Goal: Information Seeking & Learning: Learn about a topic

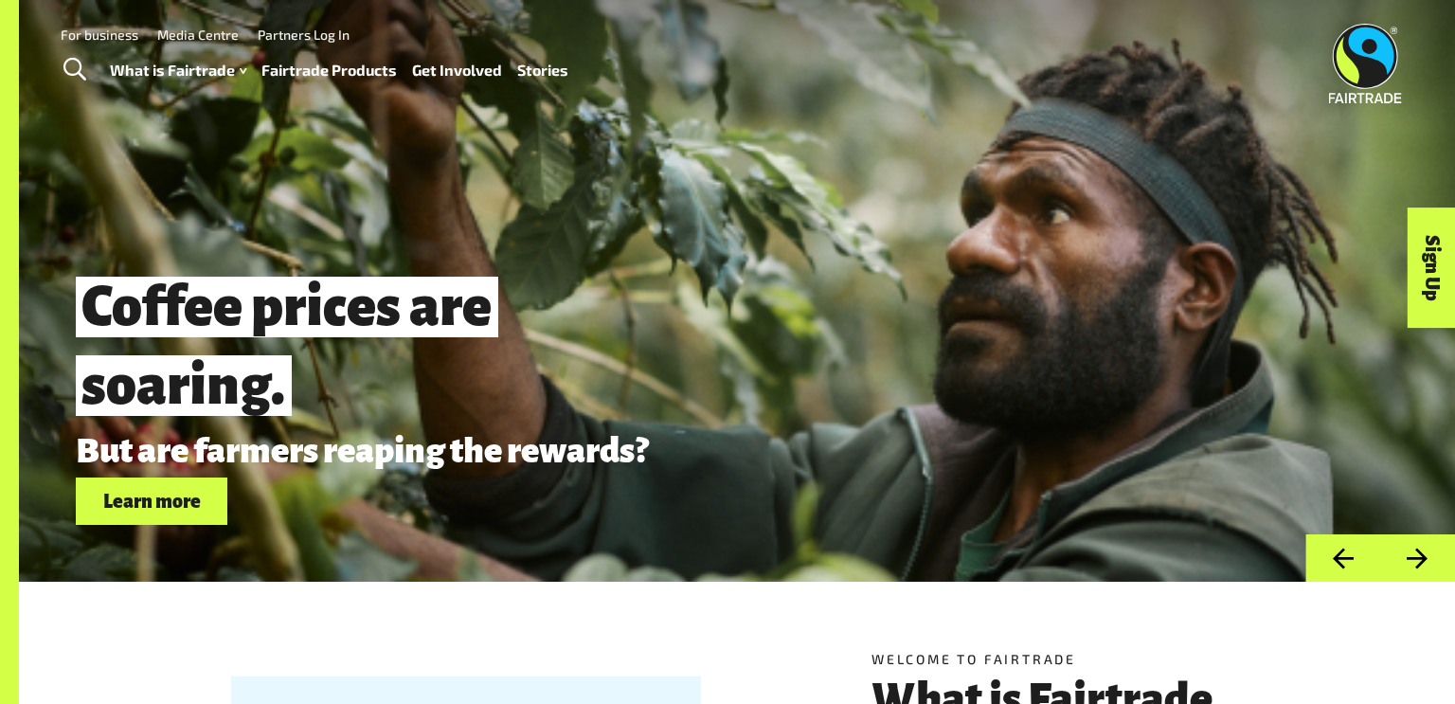
click at [94, 74] on link "Toggle Search" at bounding box center [74, 69] width 46 height 47
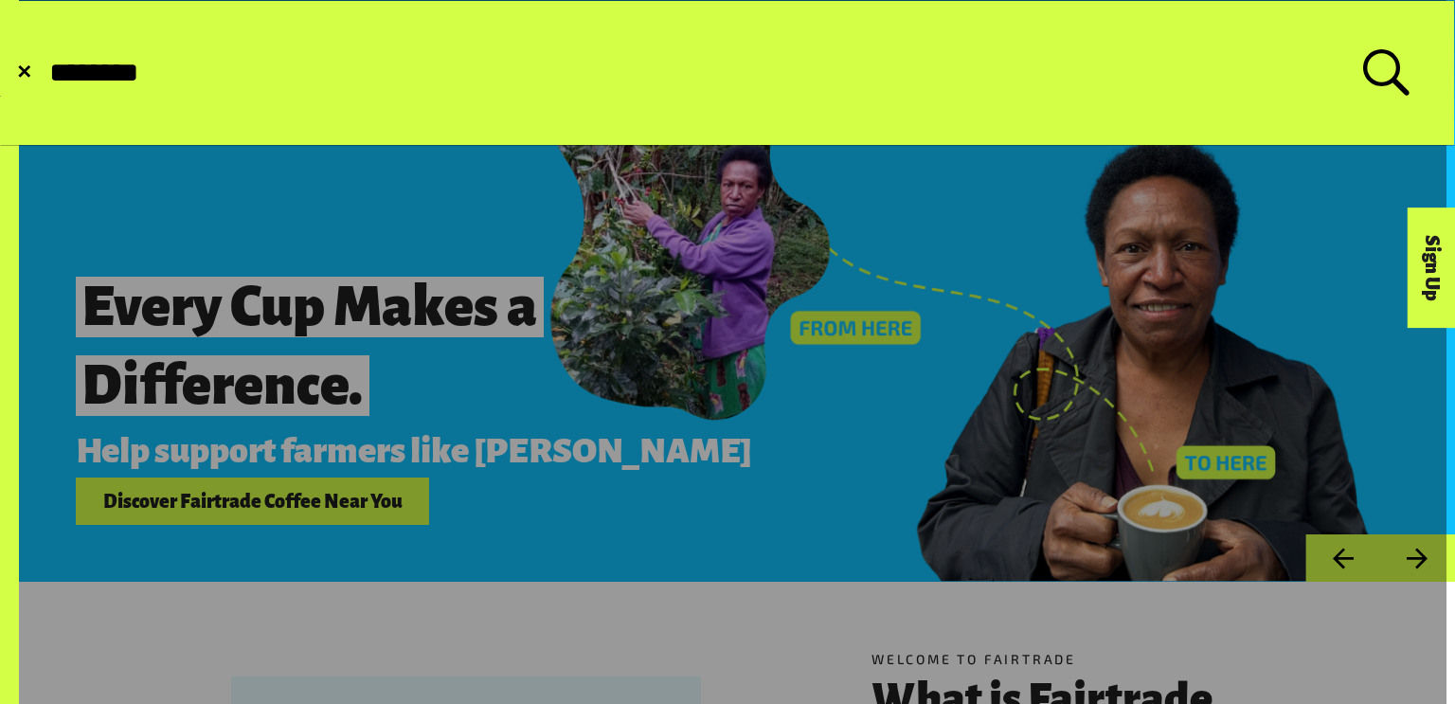
type input "********"
click at [46, 73] on button "Submit Search" at bounding box center [46, 73] width 1 height 1
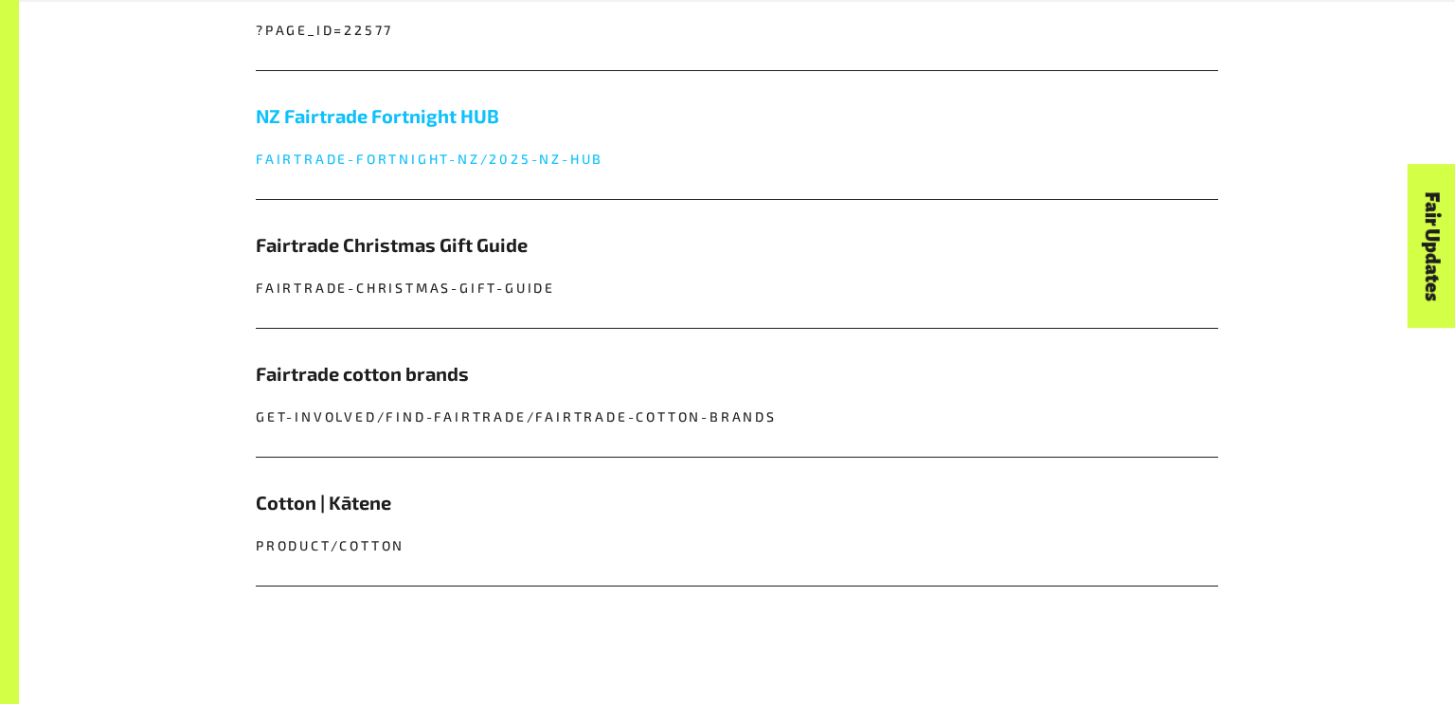
scroll to position [999, 0]
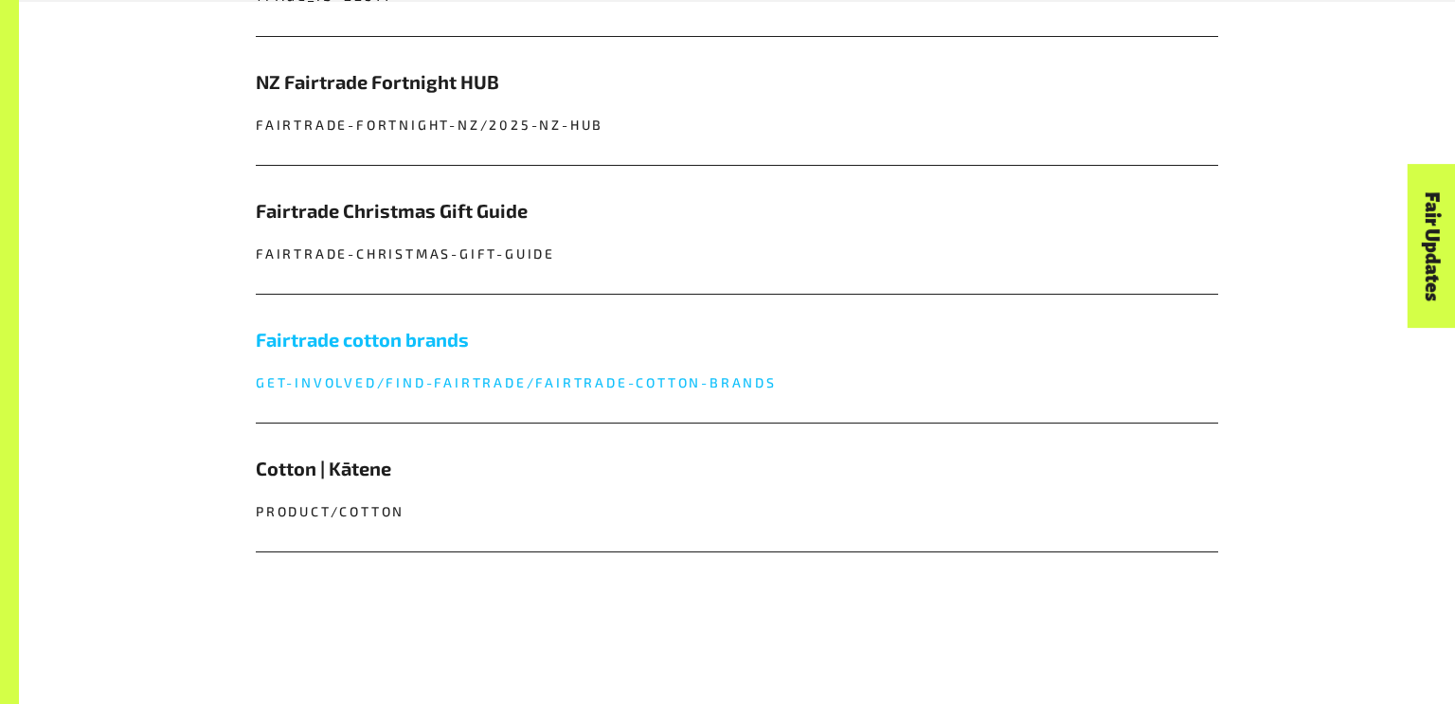
click at [450, 334] on h5 "Fairtrade cotton brands" at bounding box center [737, 339] width 963 height 28
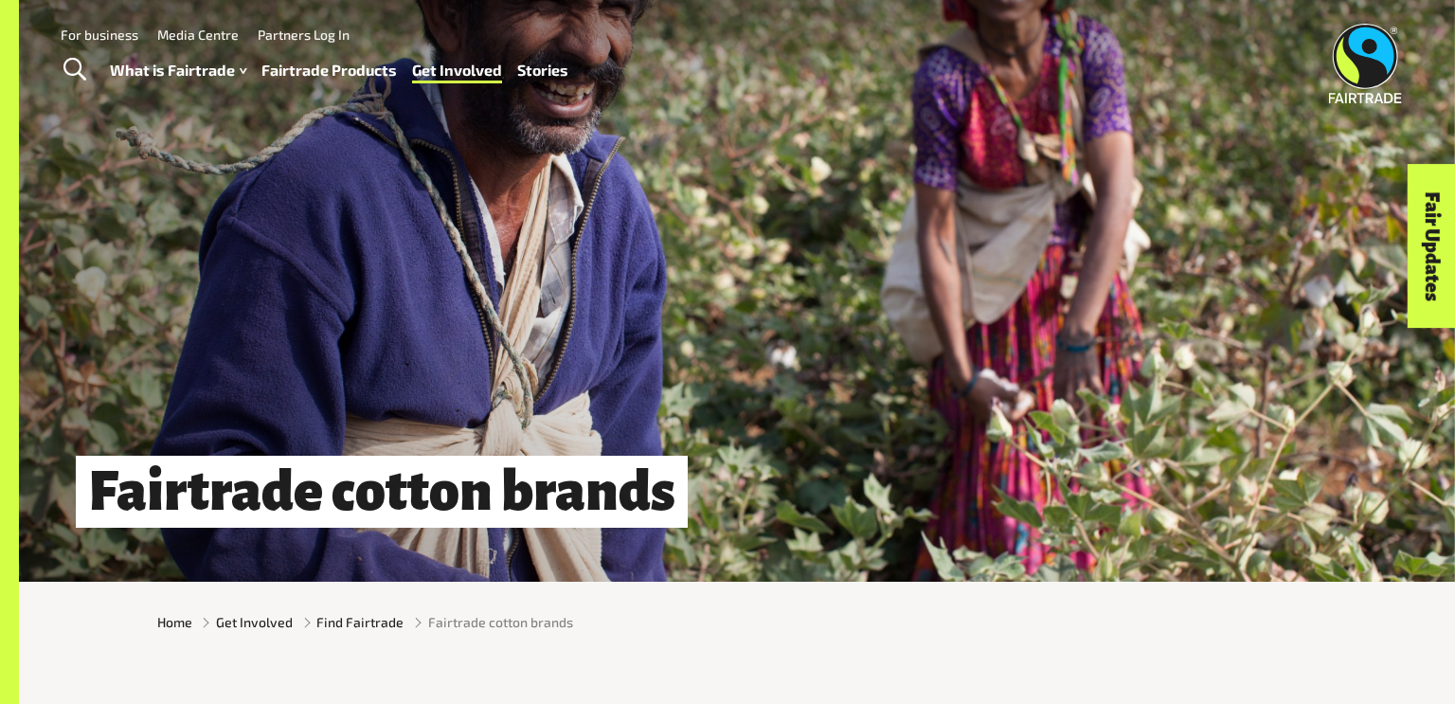
click at [80, 69] on span "Toggle Search" at bounding box center [74, 70] width 23 height 25
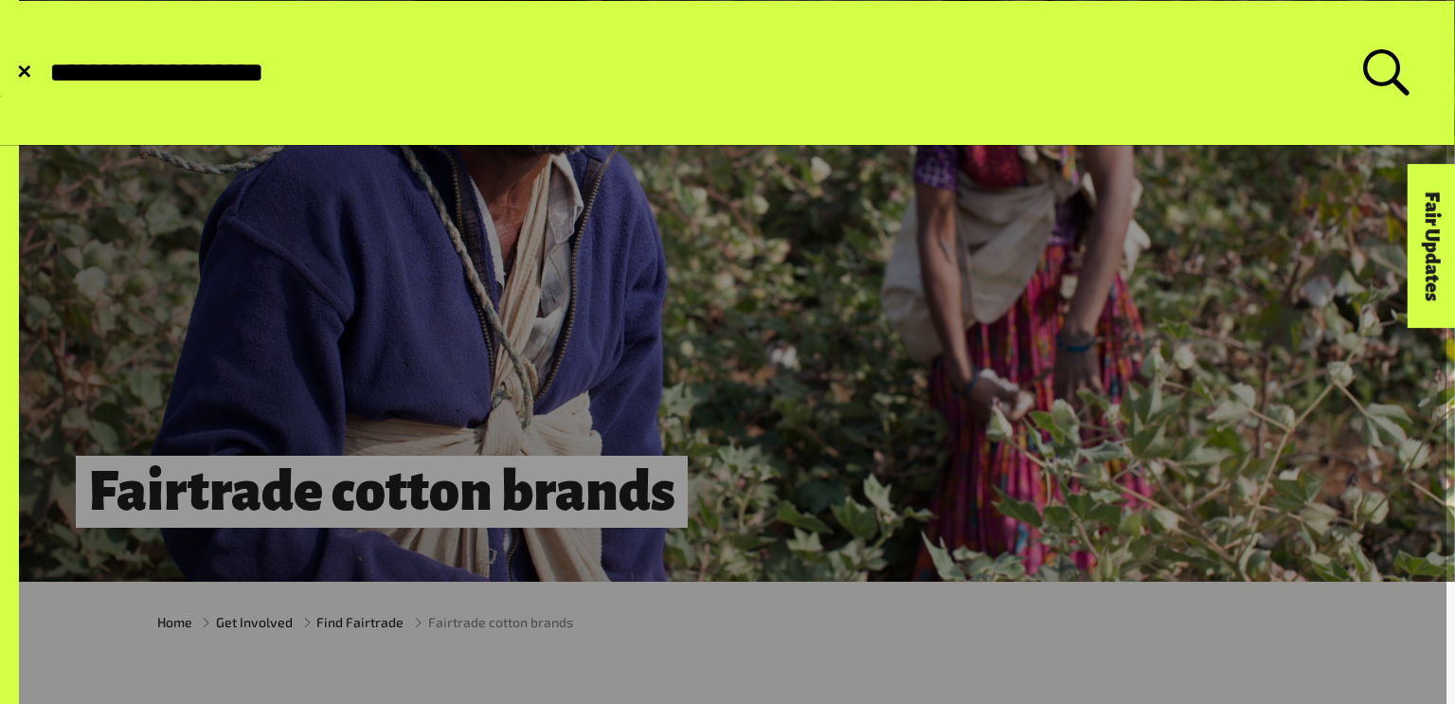
type input "**********"
click at [46, 73] on button "Submit Search" at bounding box center [46, 73] width 1 height 1
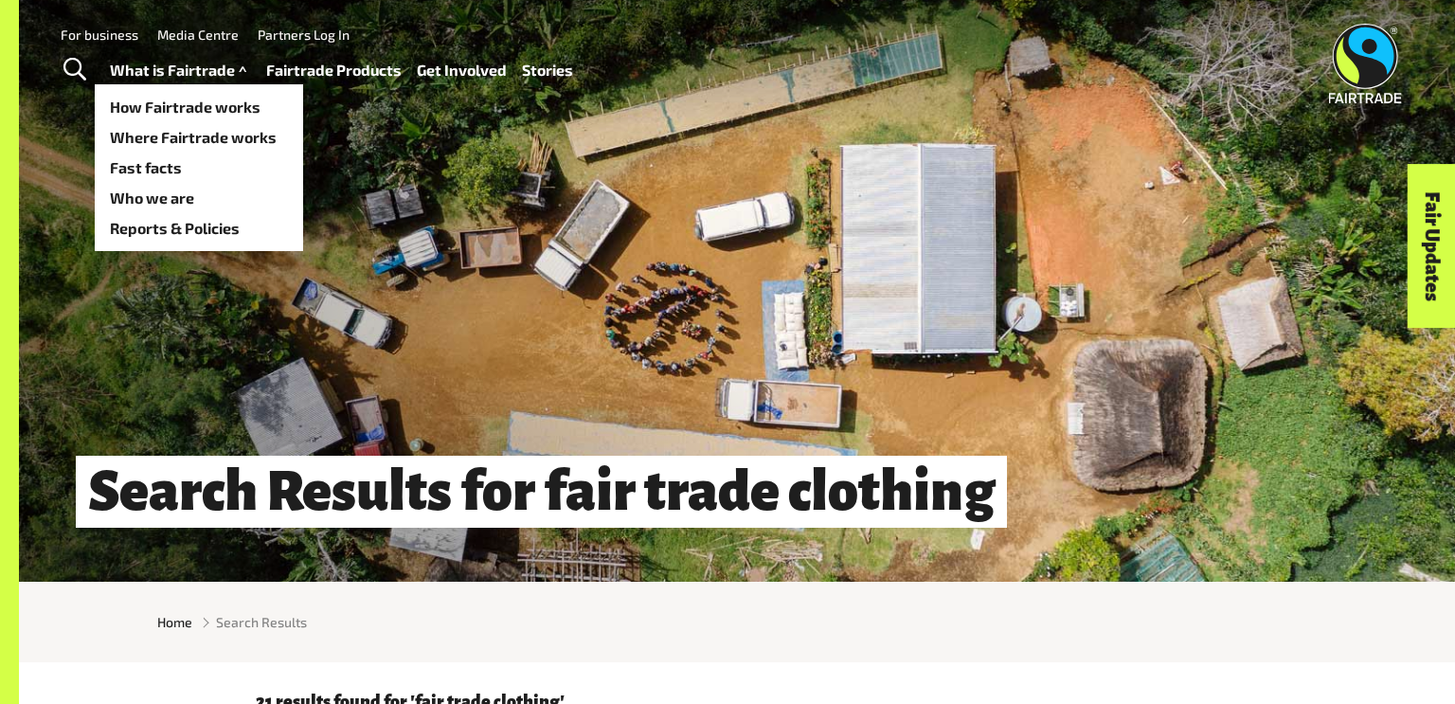
click at [145, 70] on link "What is Fairtrade" at bounding box center [180, 70] width 141 height 27
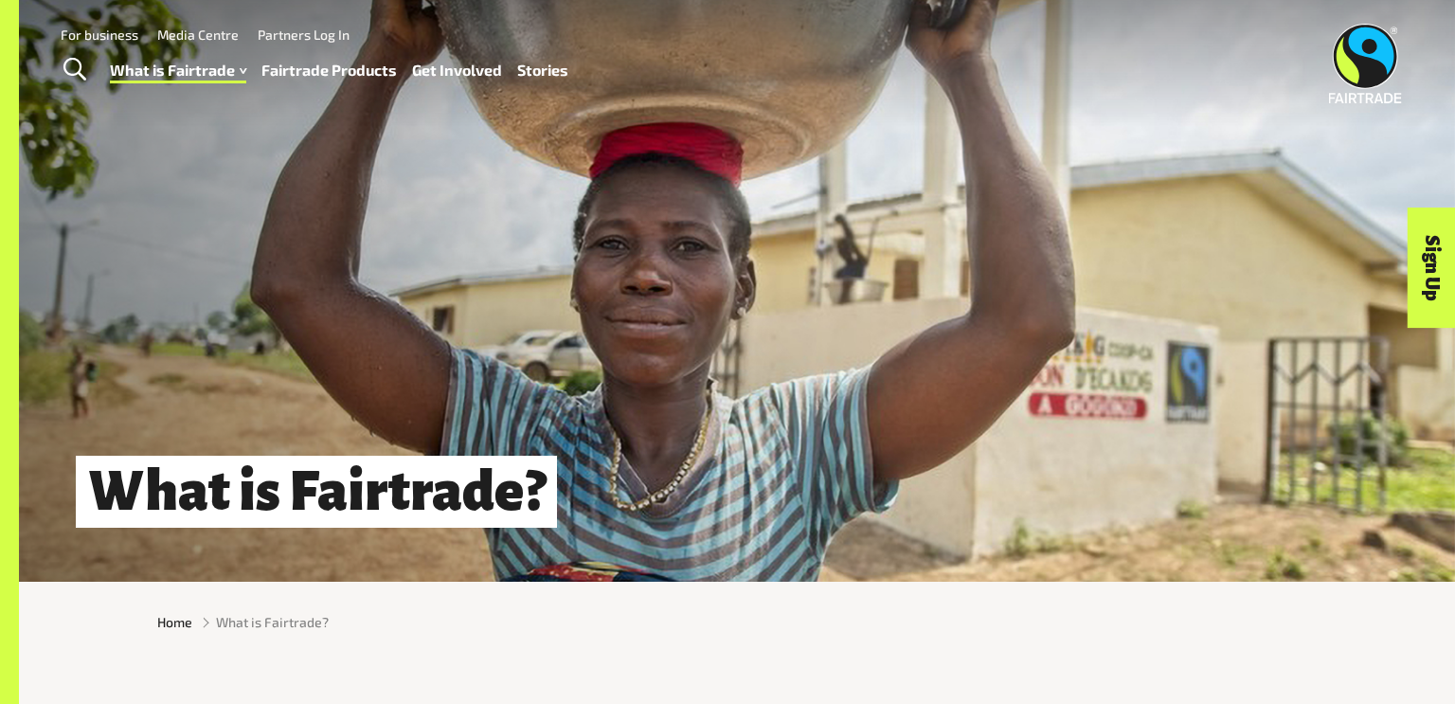
click at [311, 71] on link "Fairtrade Products" at bounding box center [328, 70] width 135 height 27
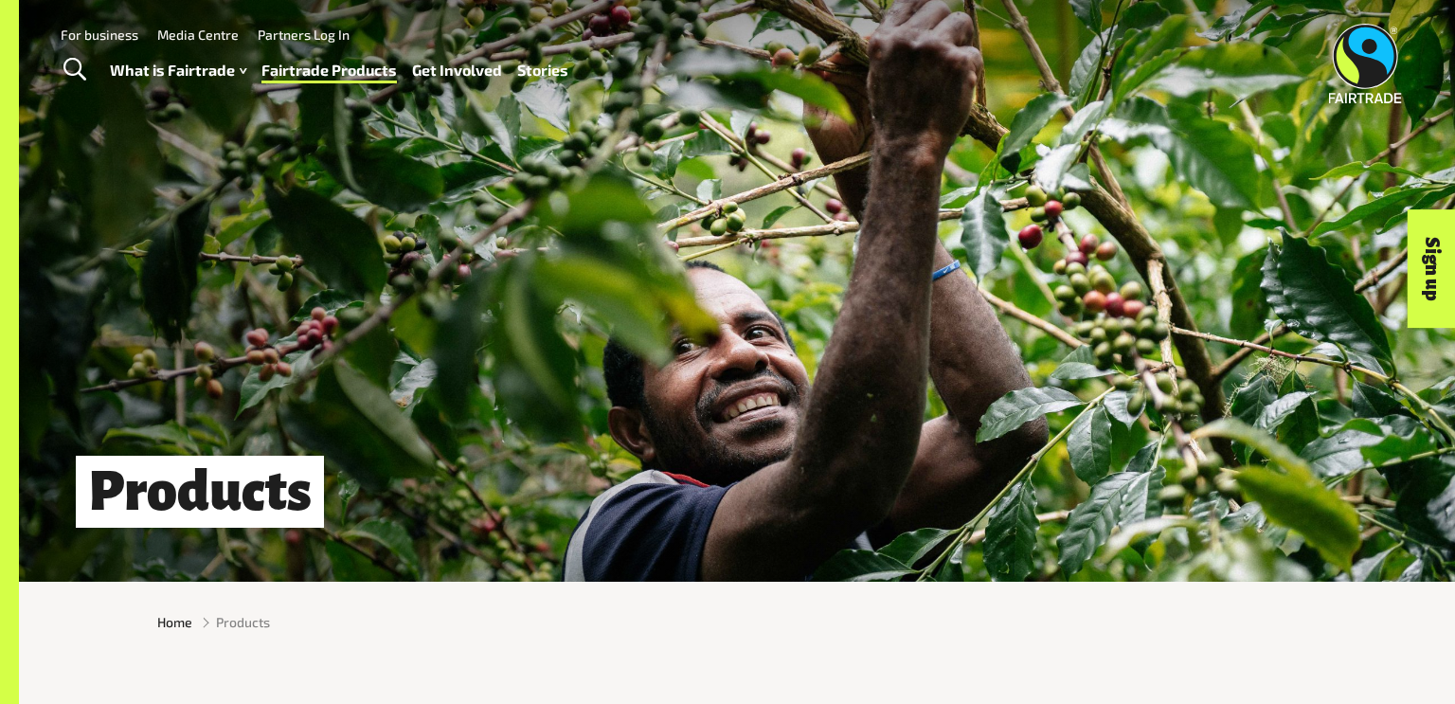
click at [323, 69] on link "Fairtrade Products" at bounding box center [328, 70] width 135 height 27
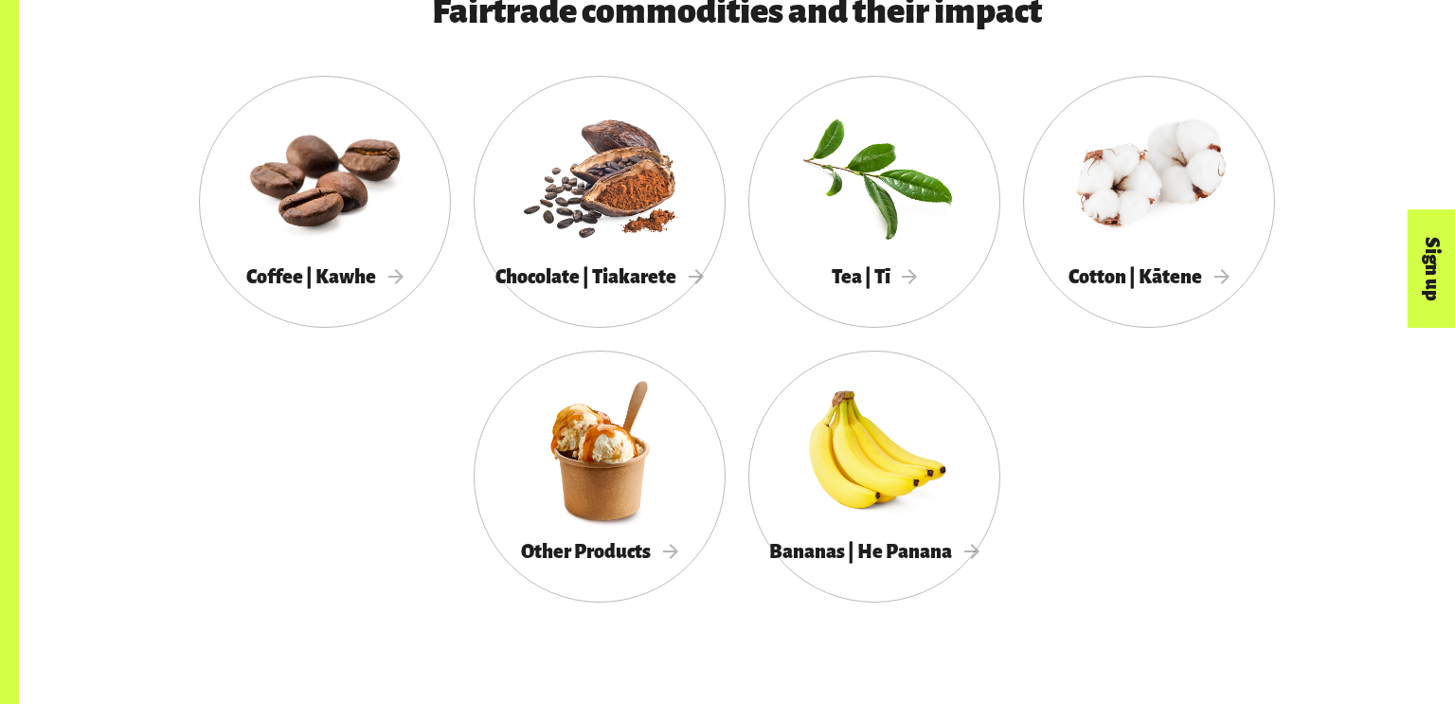
scroll to position [1108, 0]
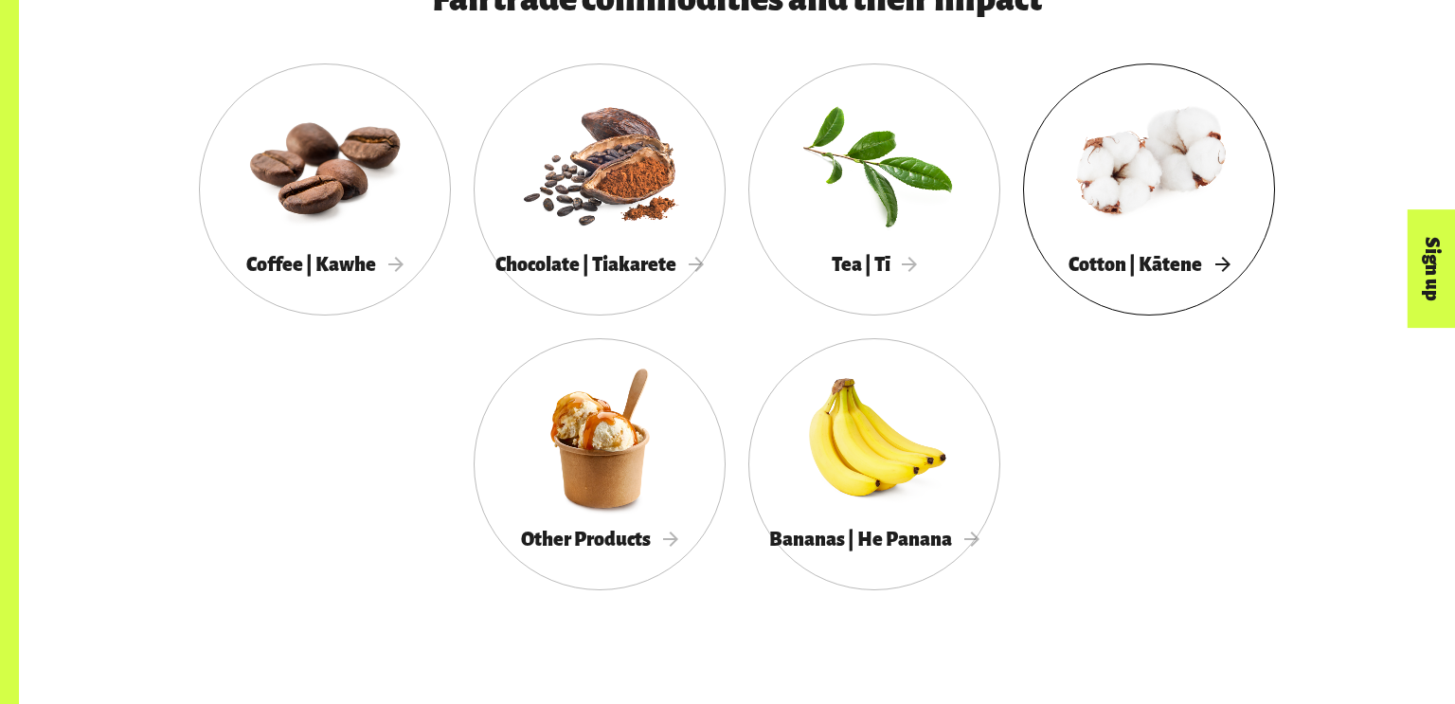
click at [1204, 168] on div at bounding box center [1149, 163] width 252 height 164
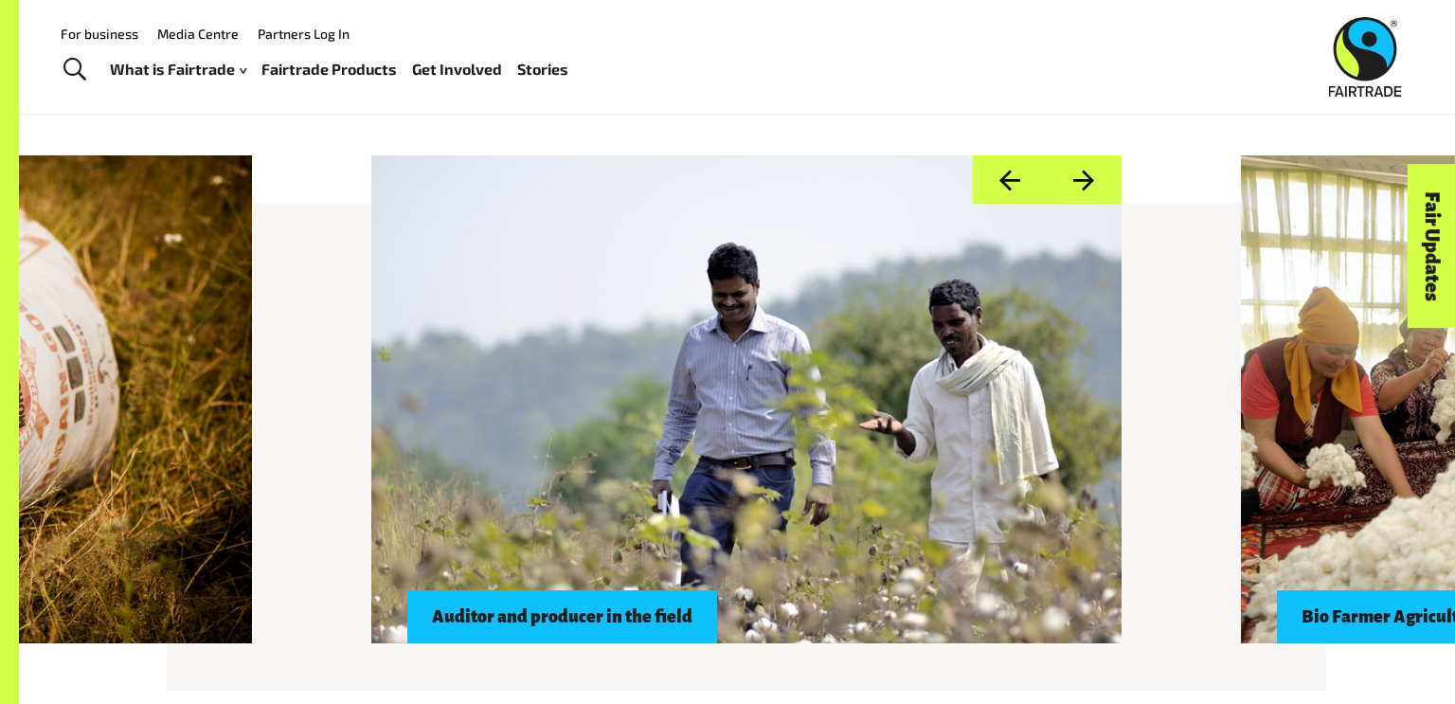
scroll to position [1680, 0]
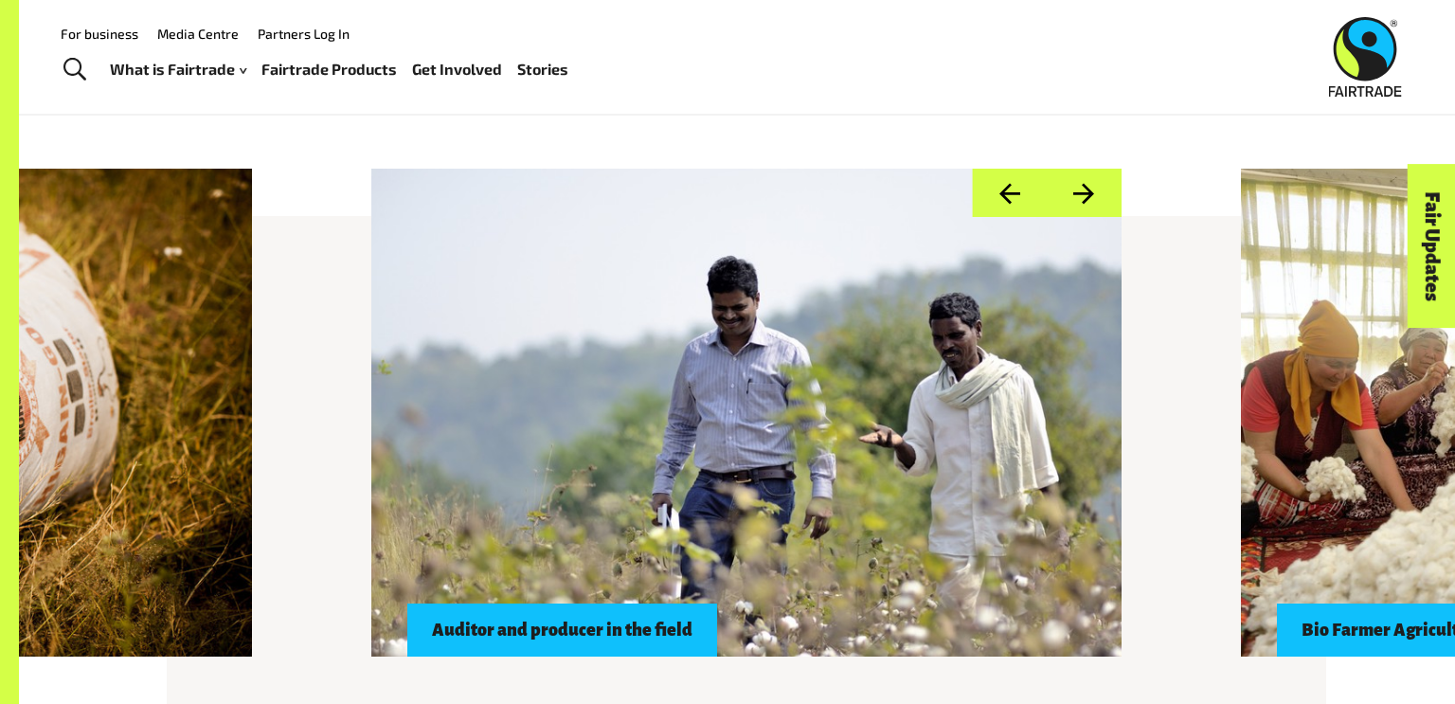
click at [1096, 202] on button "Next" at bounding box center [1084, 193] width 75 height 48
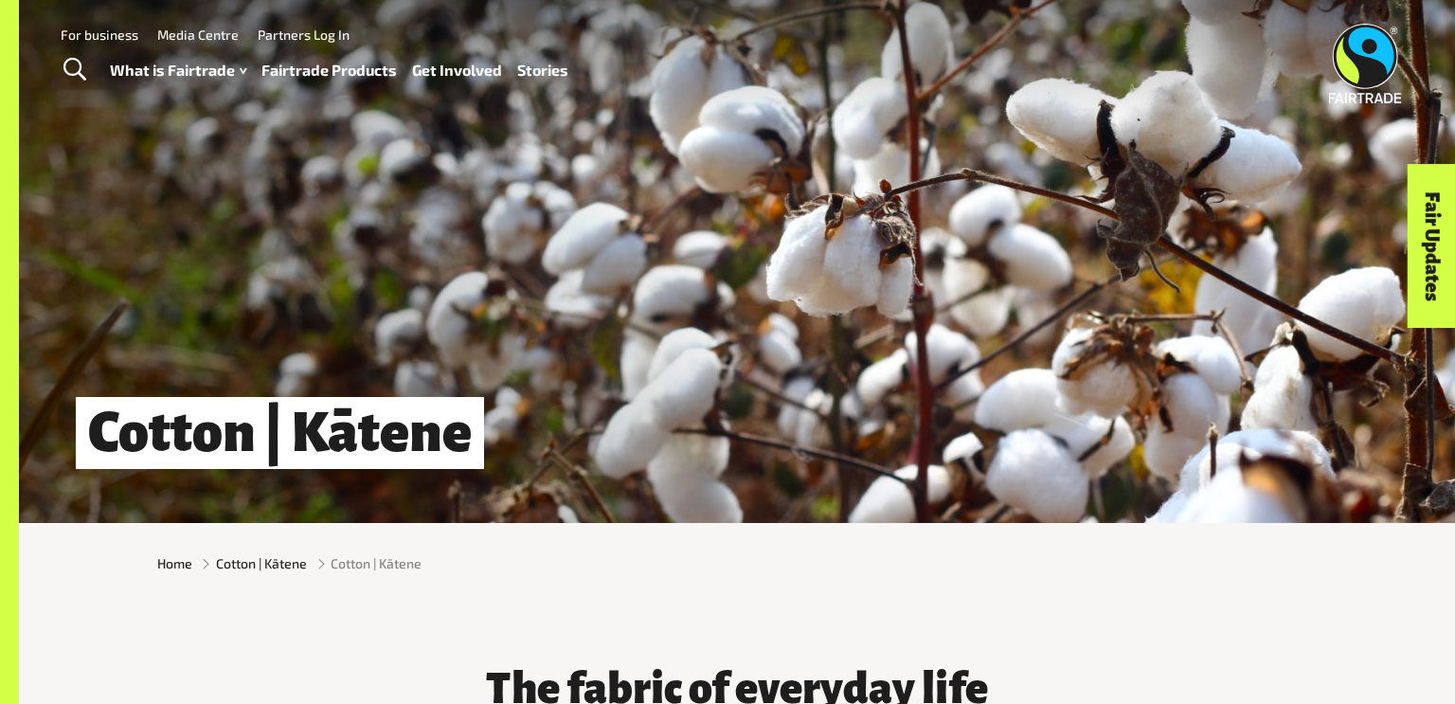
scroll to position [0, 0]
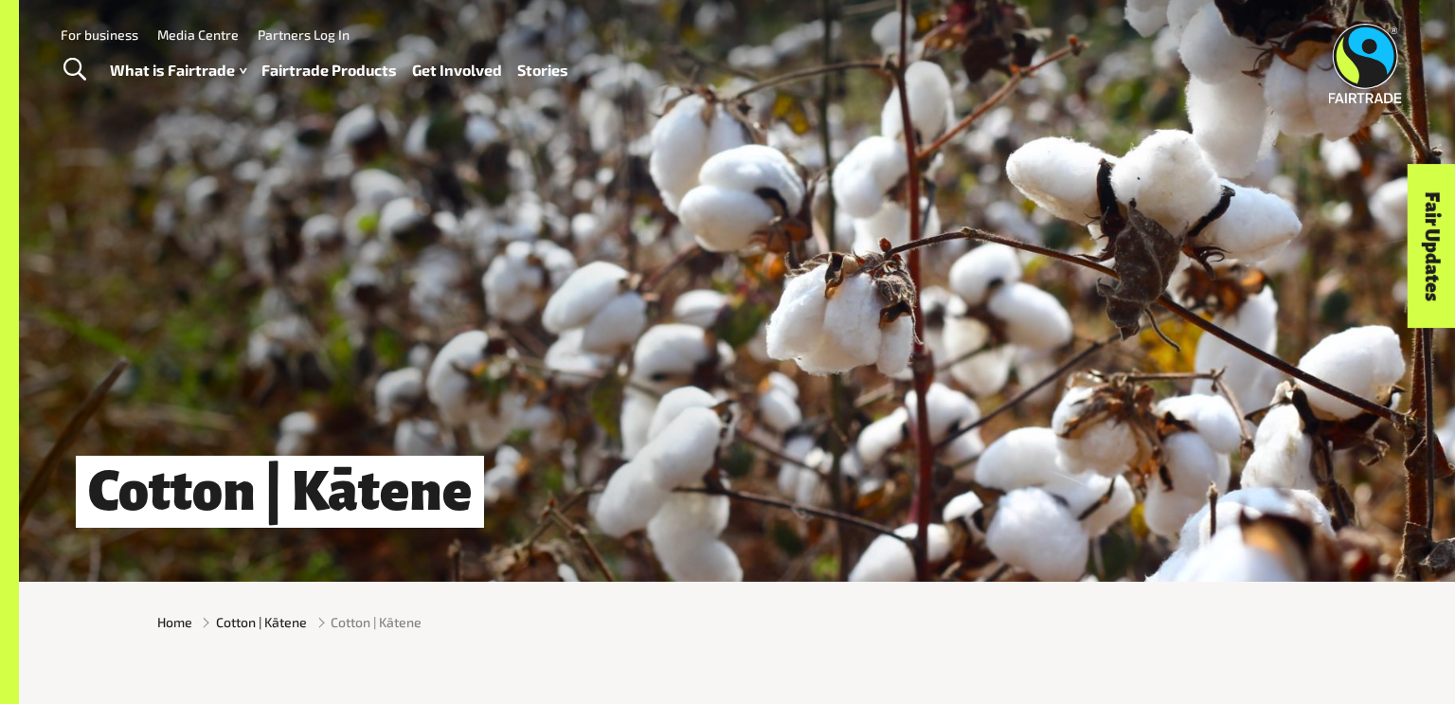
click at [1096, 202] on div "Cotton | Kātene" at bounding box center [737, 291] width 1436 height 582
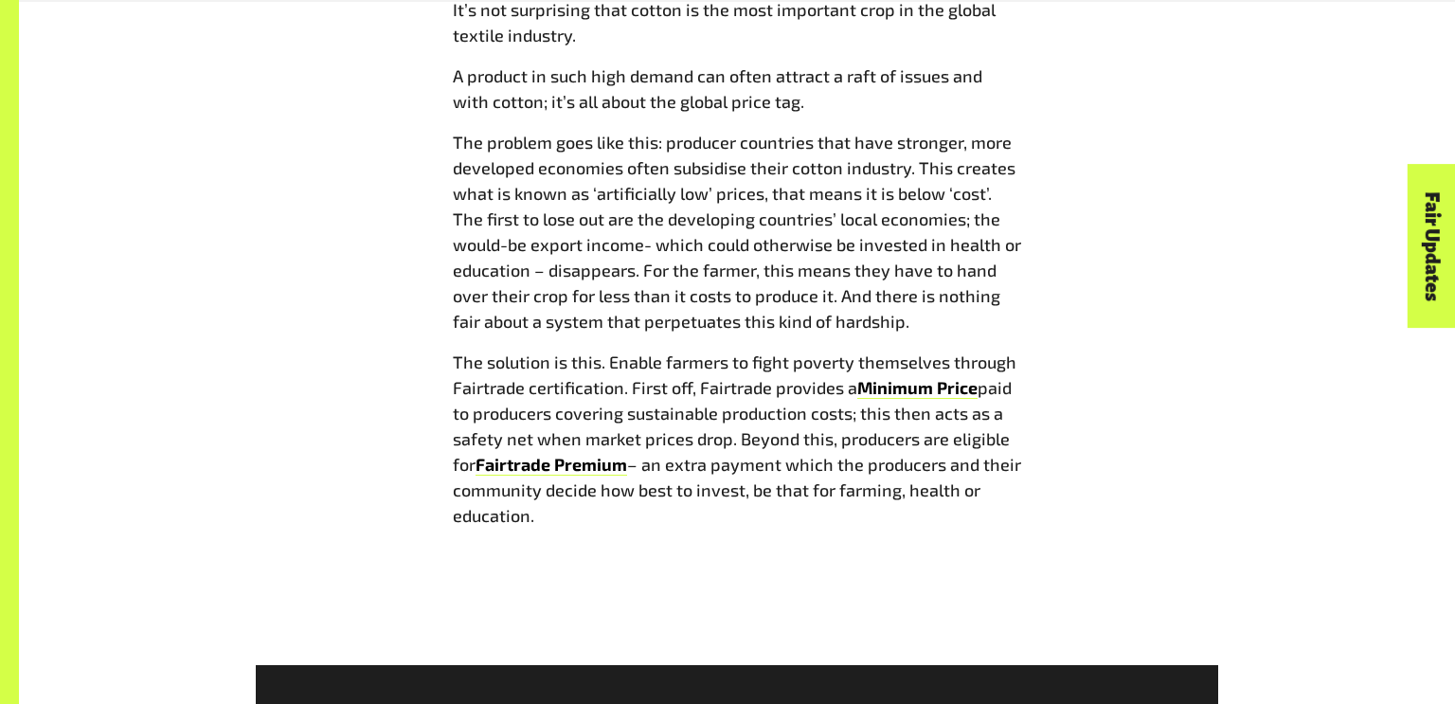
scroll to position [2565, 0]
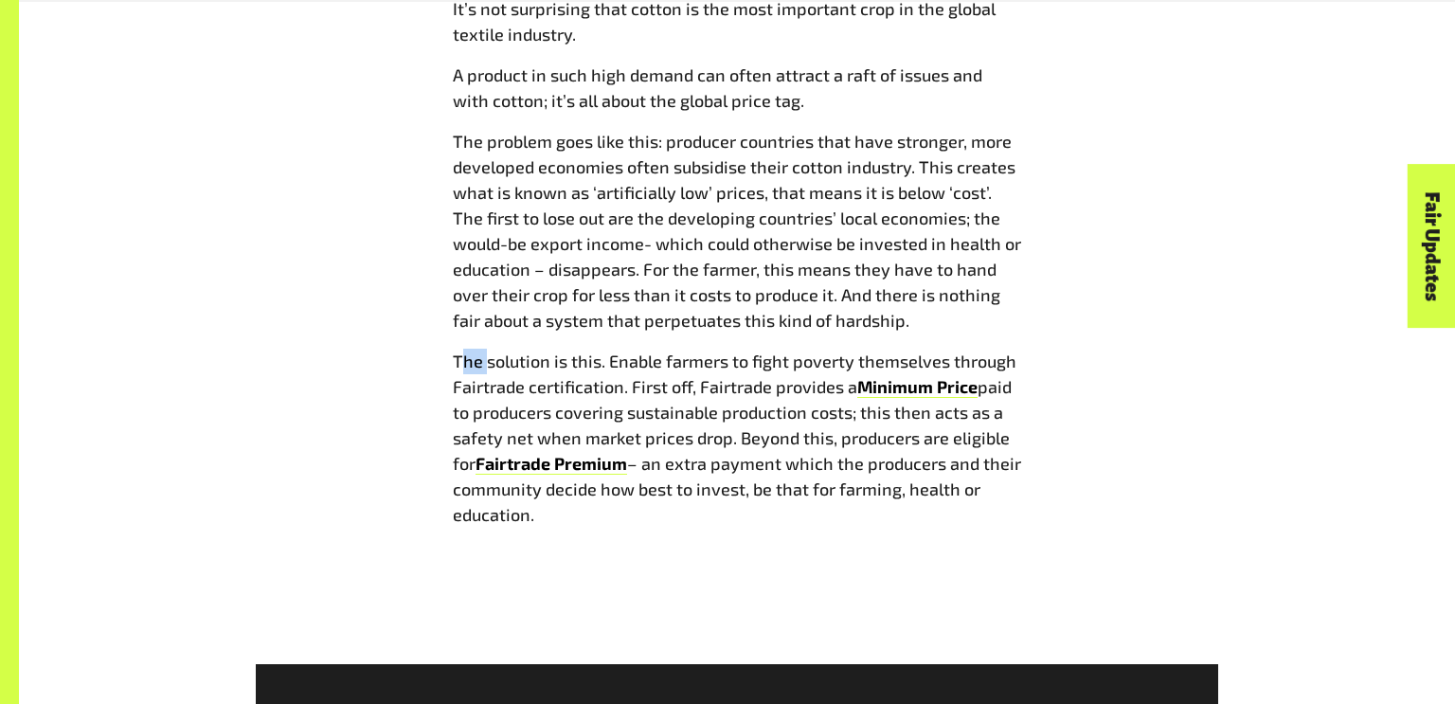
drag, startPoint x: 459, startPoint y: 357, endPoint x: 485, endPoint y: 352, distance: 26.9
click at [485, 352] on span "The solution is this. Enable farmers to fight poverty themselves through Fairtr…" at bounding box center [735, 374] width 564 height 46
click at [453, 362] on span "The solution is this. Enable farmers to fight poverty themselves through Fairtr…" at bounding box center [735, 374] width 564 height 46
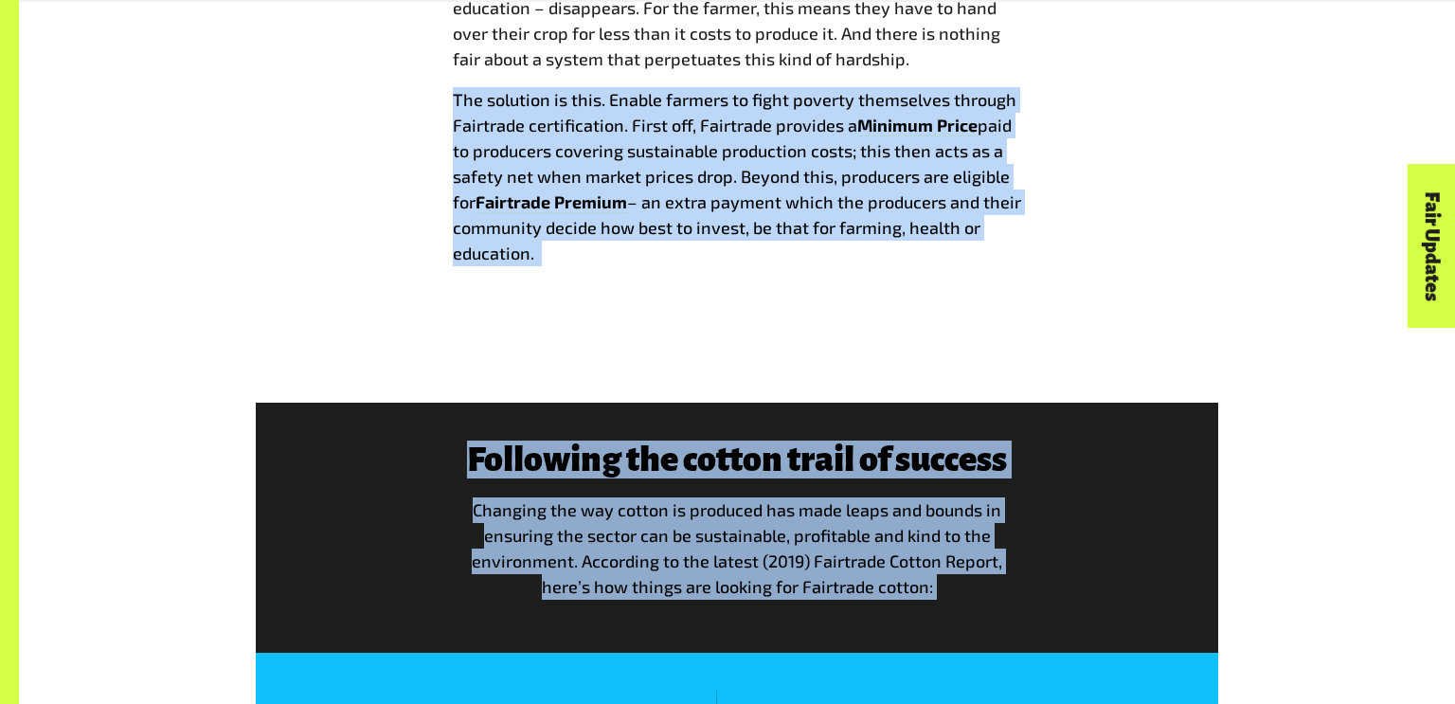
scroll to position [2835, 0]
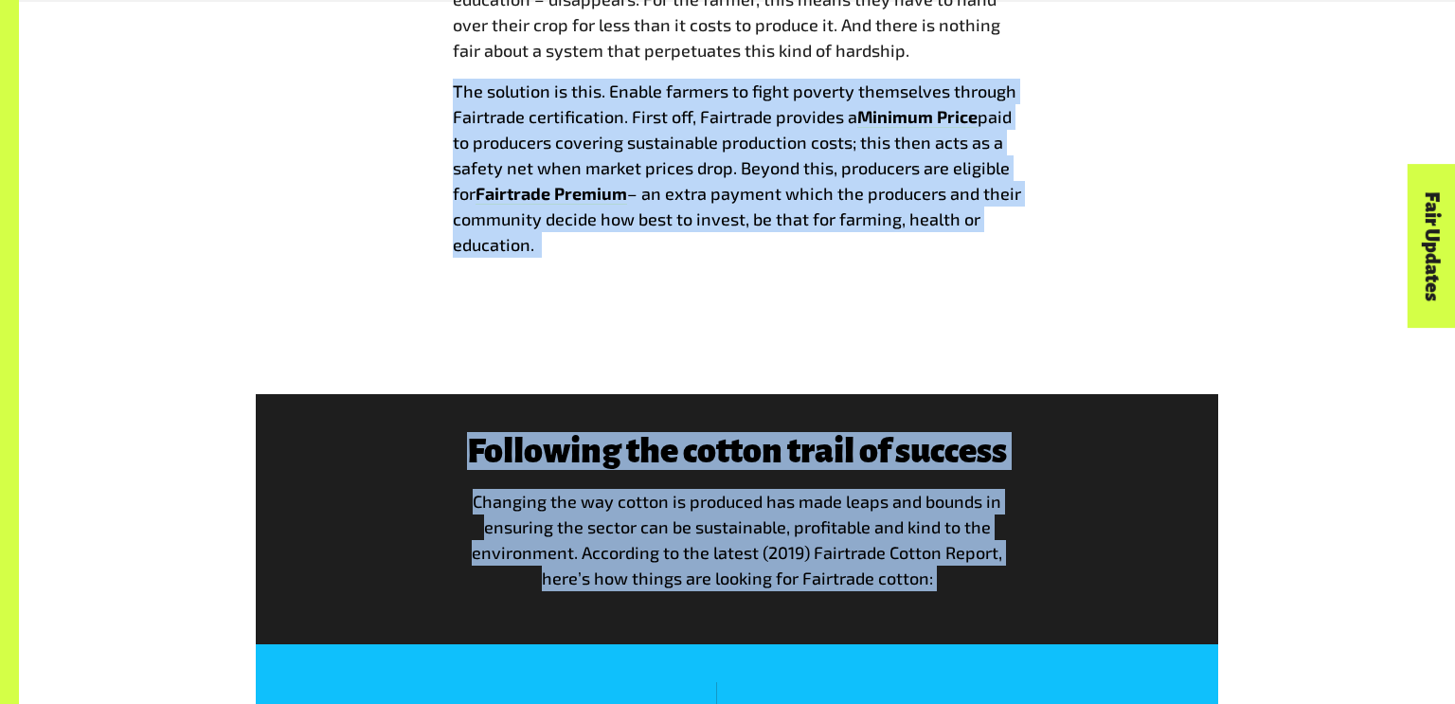
drag, startPoint x: 452, startPoint y: 362, endPoint x: 852, endPoint y: 109, distance: 473.1
click at [852, 109] on span "The solution is this. Enable farmers to fight poverty themselves through Fairtr…" at bounding box center [735, 104] width 564 height 46
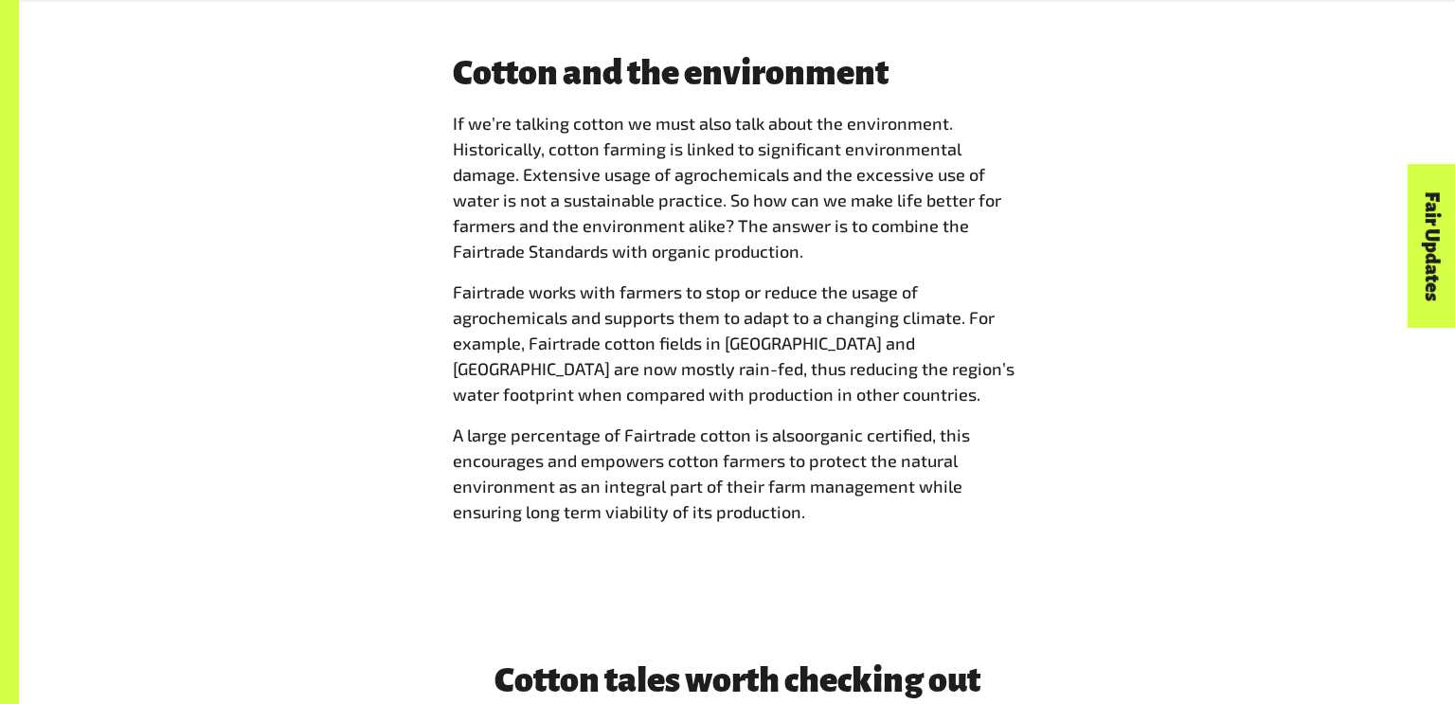
scroll to position [3758, 0]
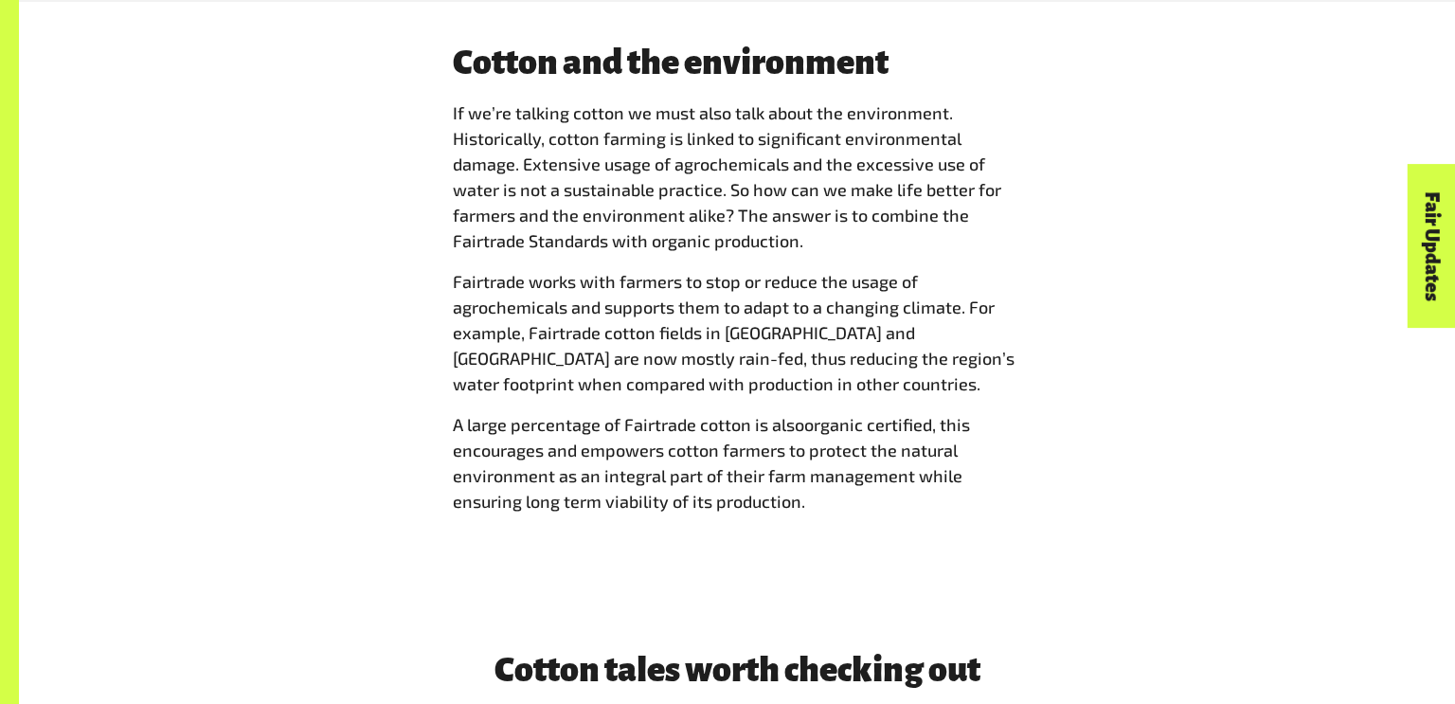
click at [884, 286] on span "Fairtrade works with farmers to stop or reduce the usage of agrochemicals and s…" at bounding box center [734, 332] width 562 height 123
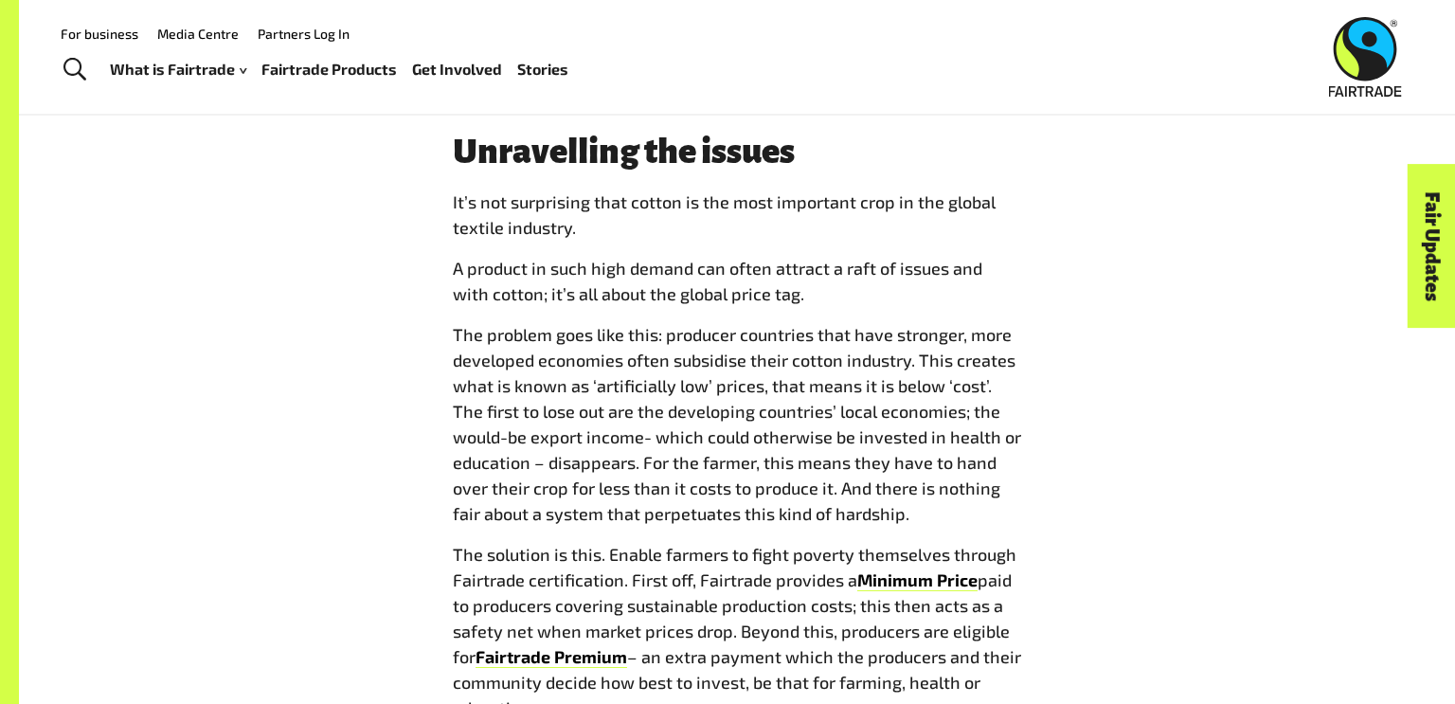
scroll to position [2368, 0]
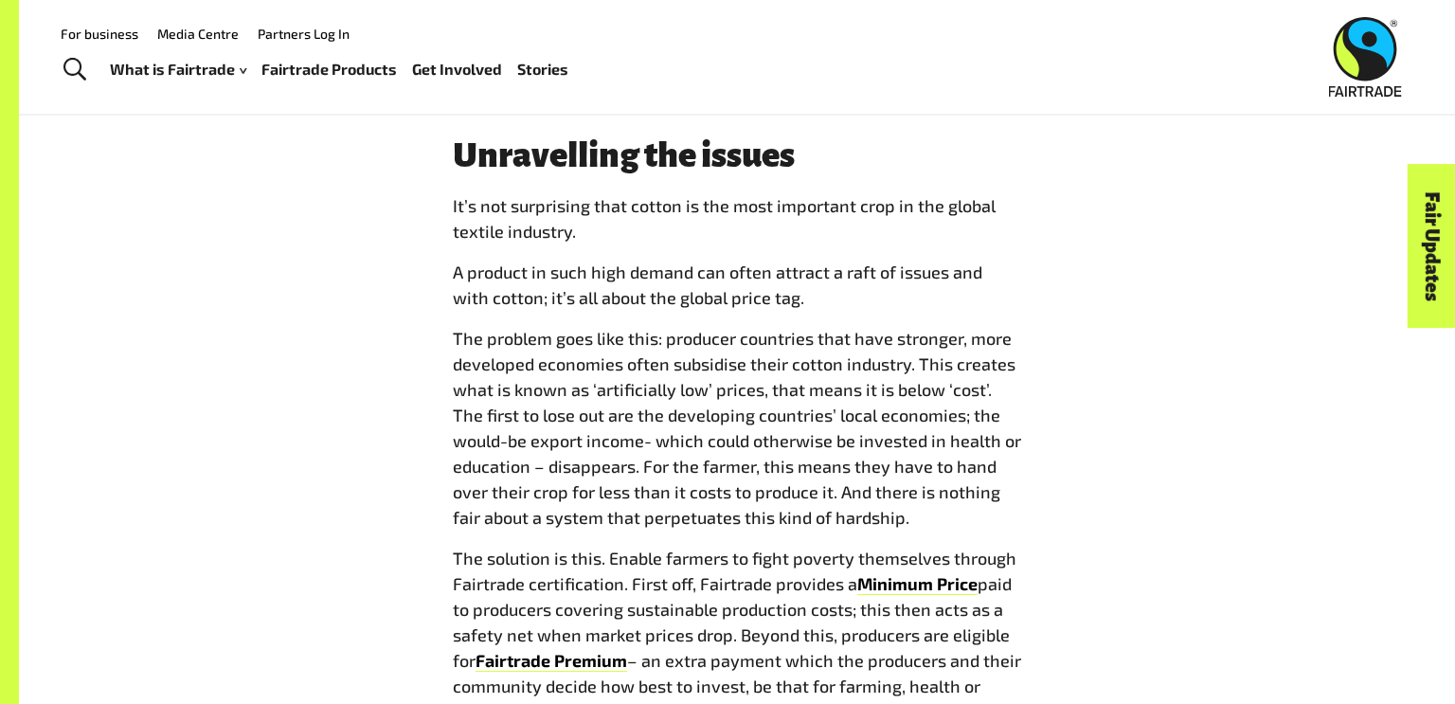
click at [1437, 615] on div "Unravelling the issues I t’s not surprising that cotton is the most important c…" at bounding box center [737, 438] width 1436 height 725
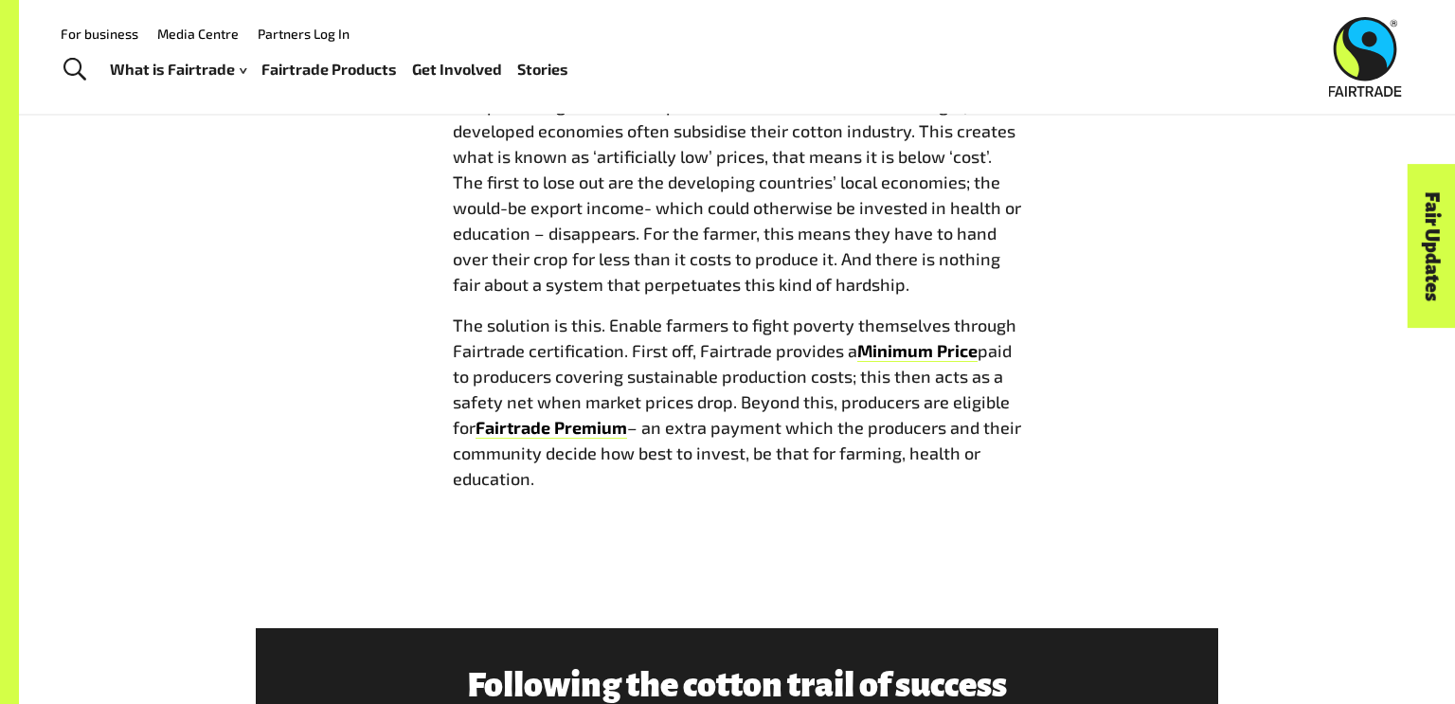
scroll to position [2600, 0]
